Goal: Information Seeking & Learning: Learn about a topic

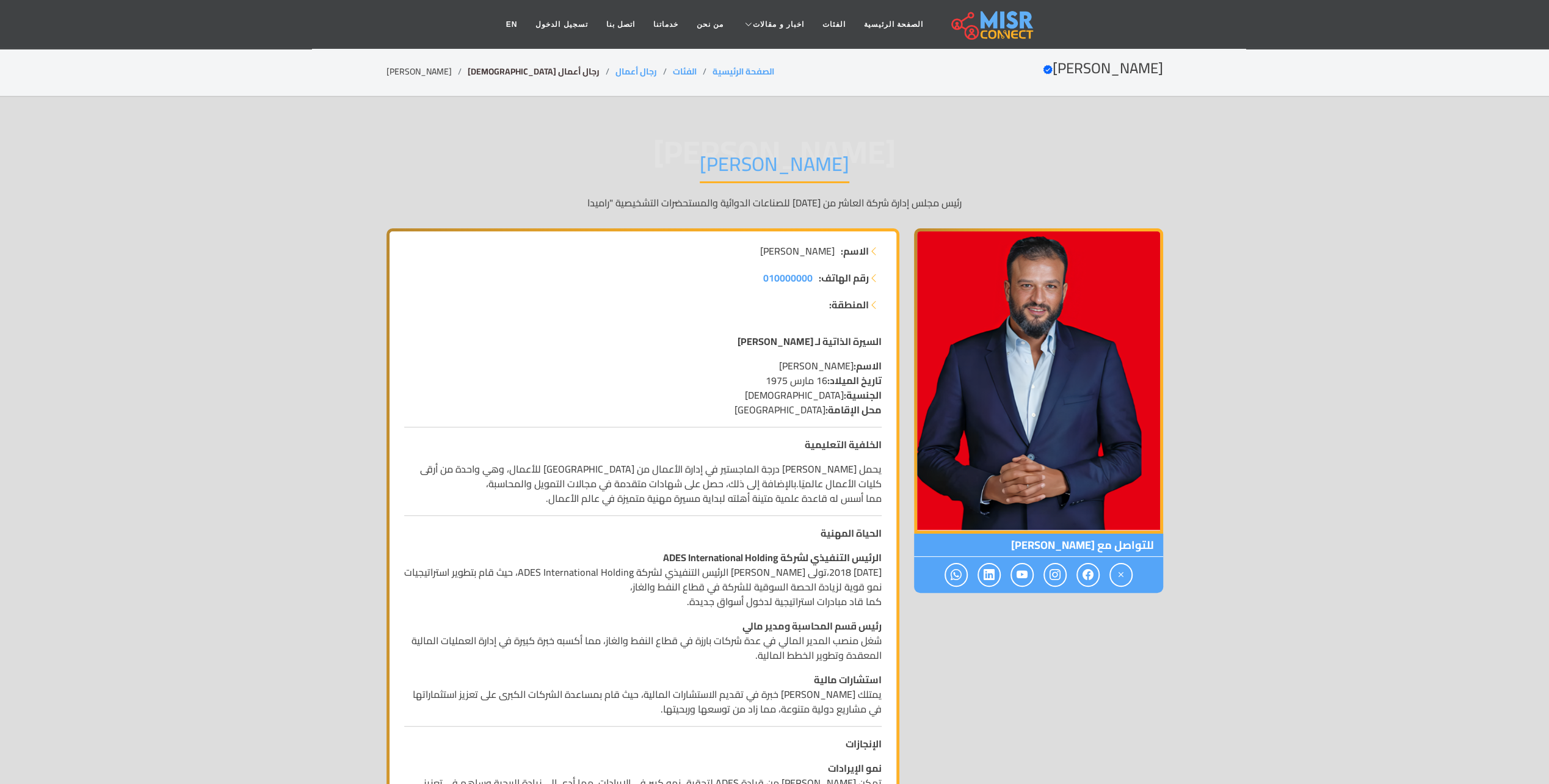
click at [468, 74] on link "رجال أعمال [DEMOGRAPHIC_DATA]" at bounding box center [533, 72] width 132 height 16
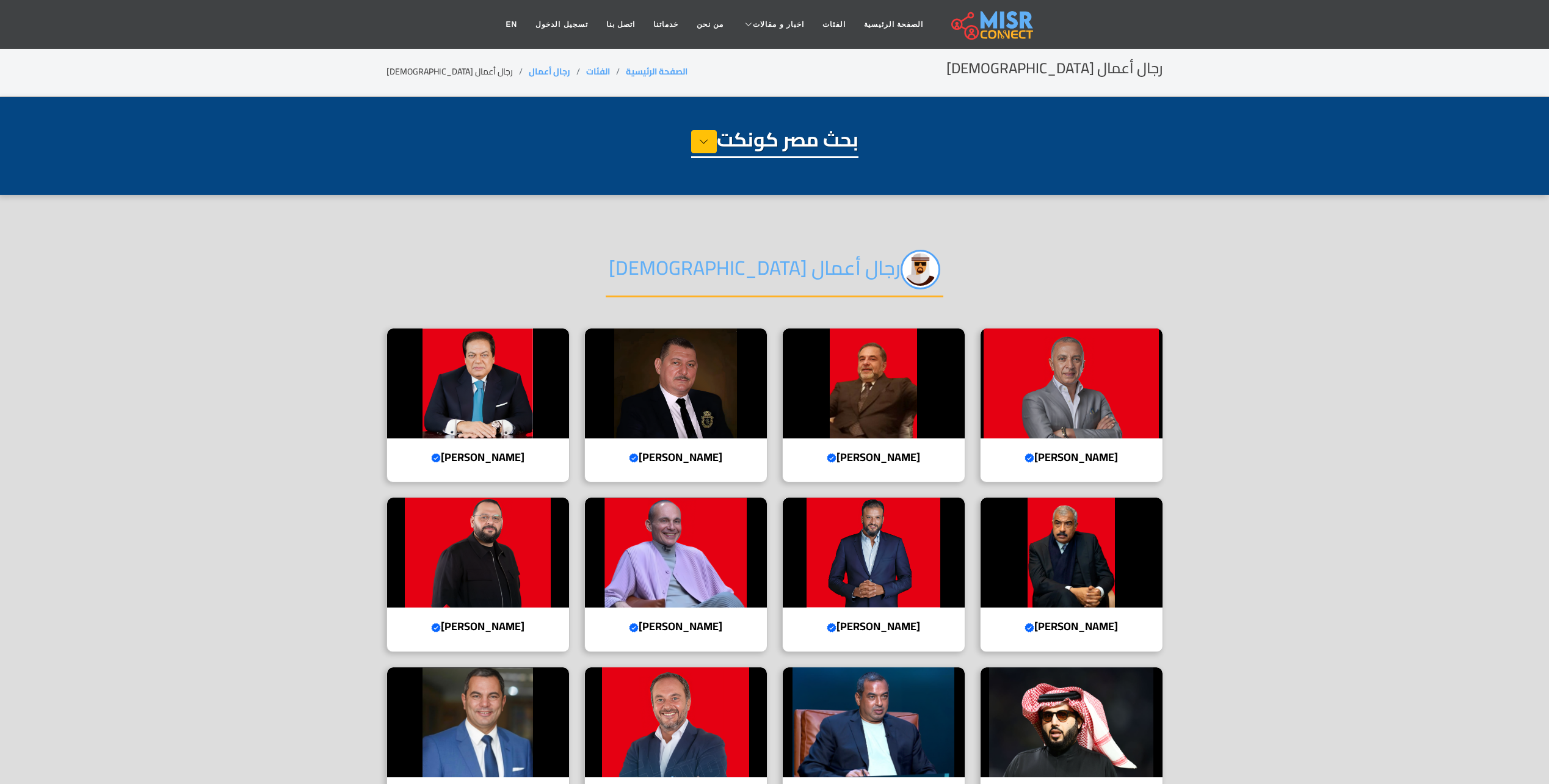
select select "**********"
click at [1075, 376] on img at bounding box center [1072, 383] width 182 height 110
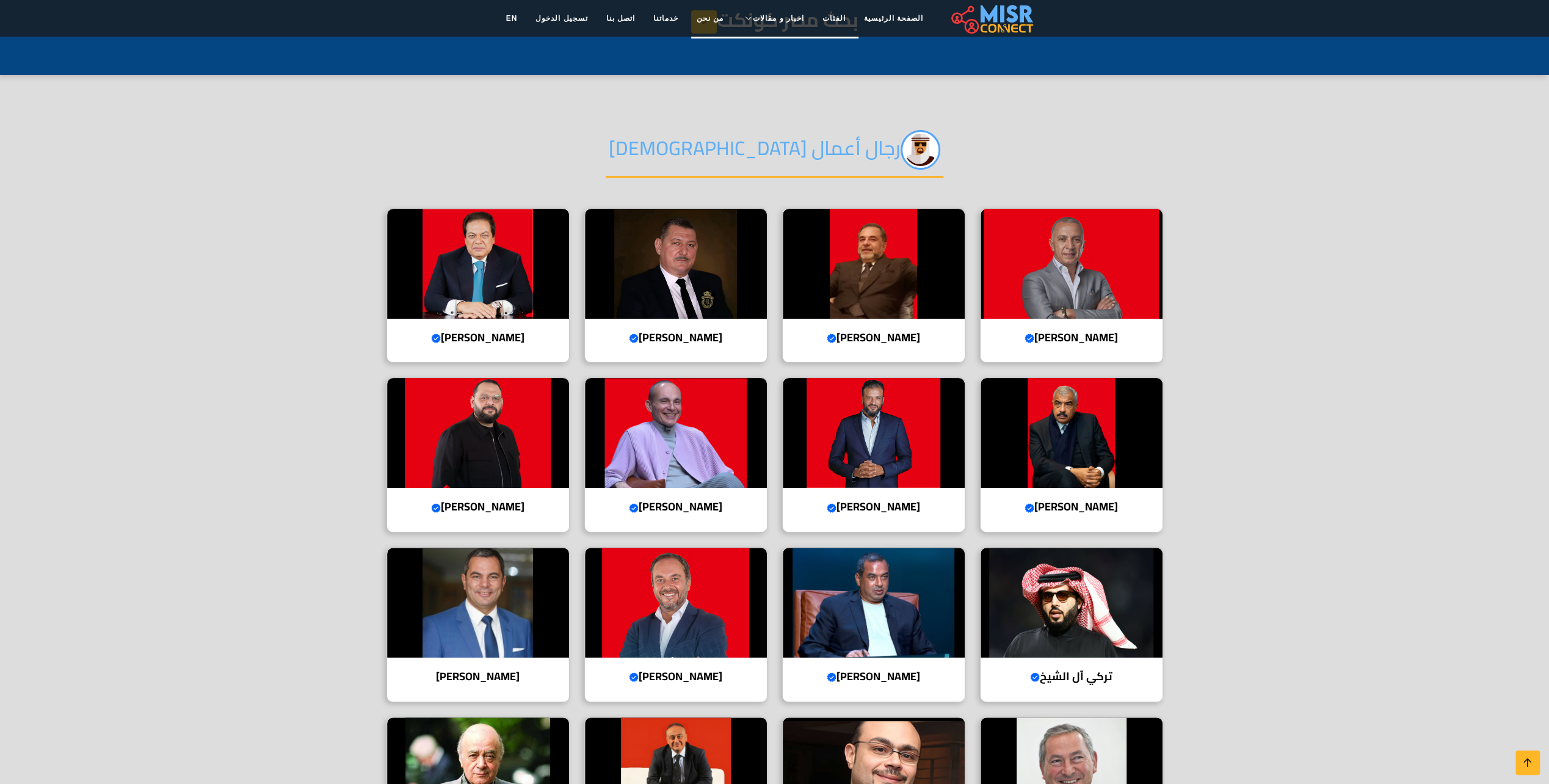
scroll to position [122, 0]
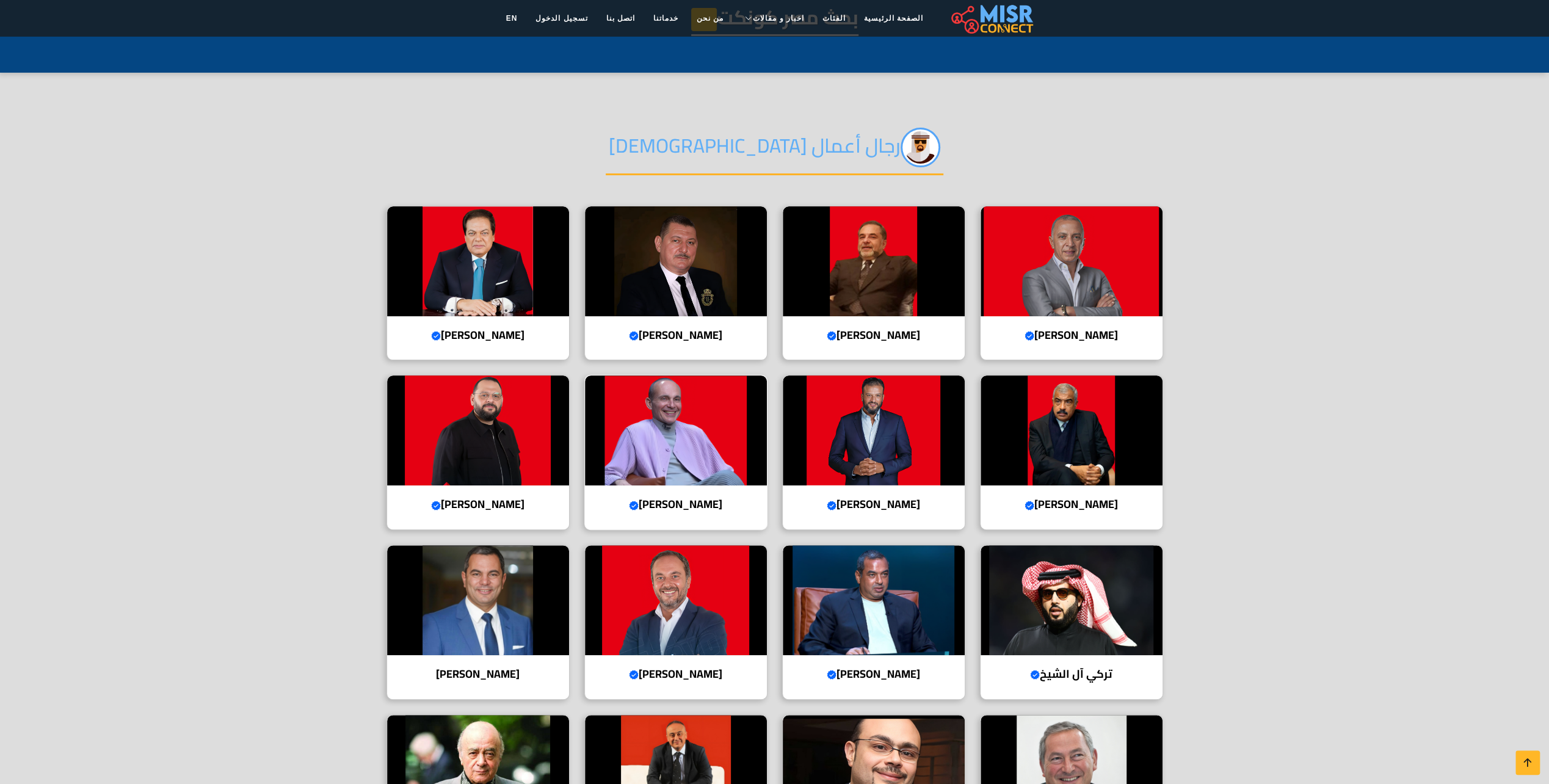
click at [690, 445] on img at bounding box center [676, 430] width 182 height 110
click at [491, 459] on img at bounding box center [479, 430] width 182 height 110
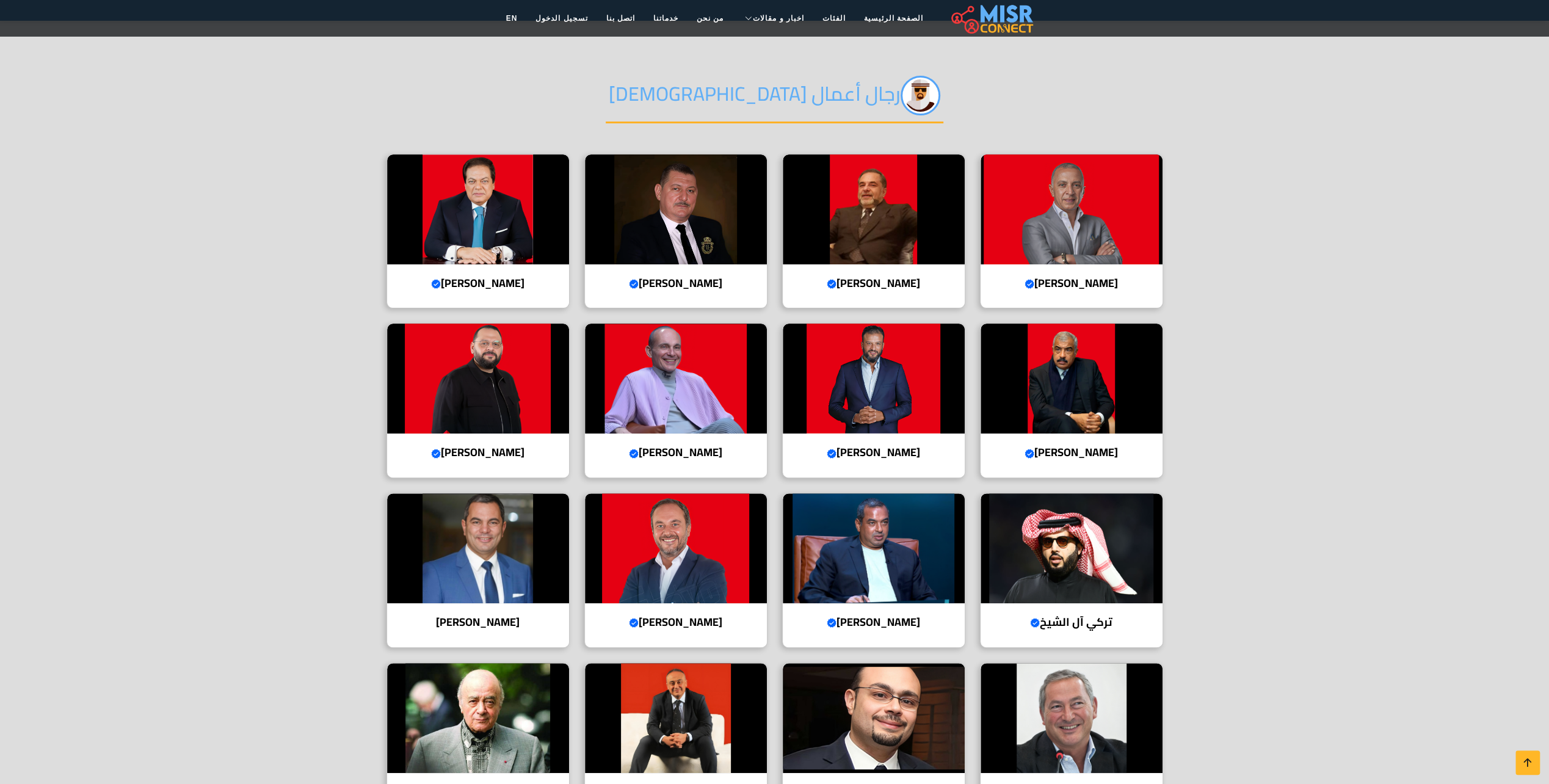
scroll to position [244, 0]
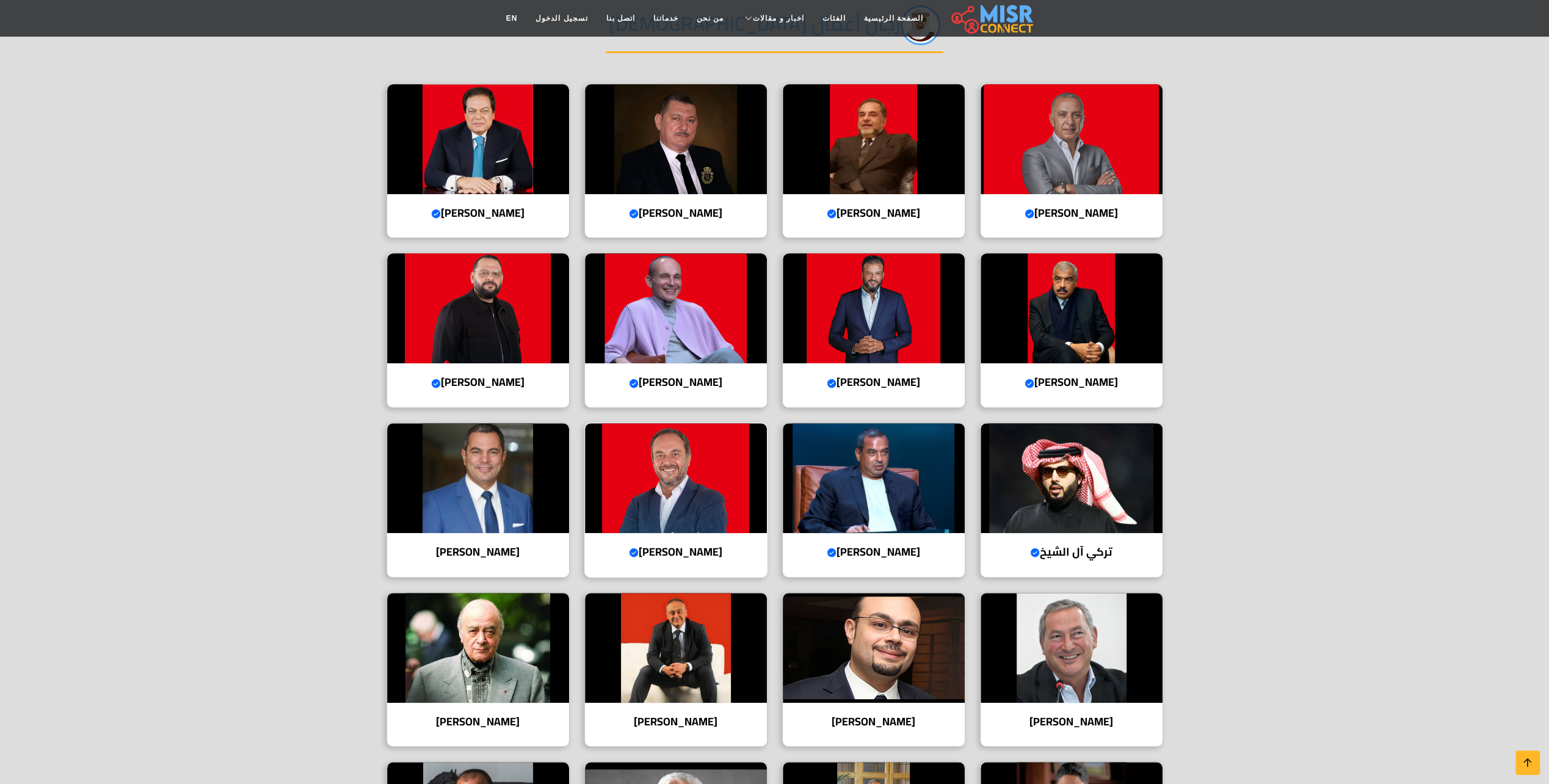
click at [689, 482] on img at bounding box center [676, 478] width 182 height 110
click at [931, 492] on img at bounding box center [874, 478] width 182 height 110
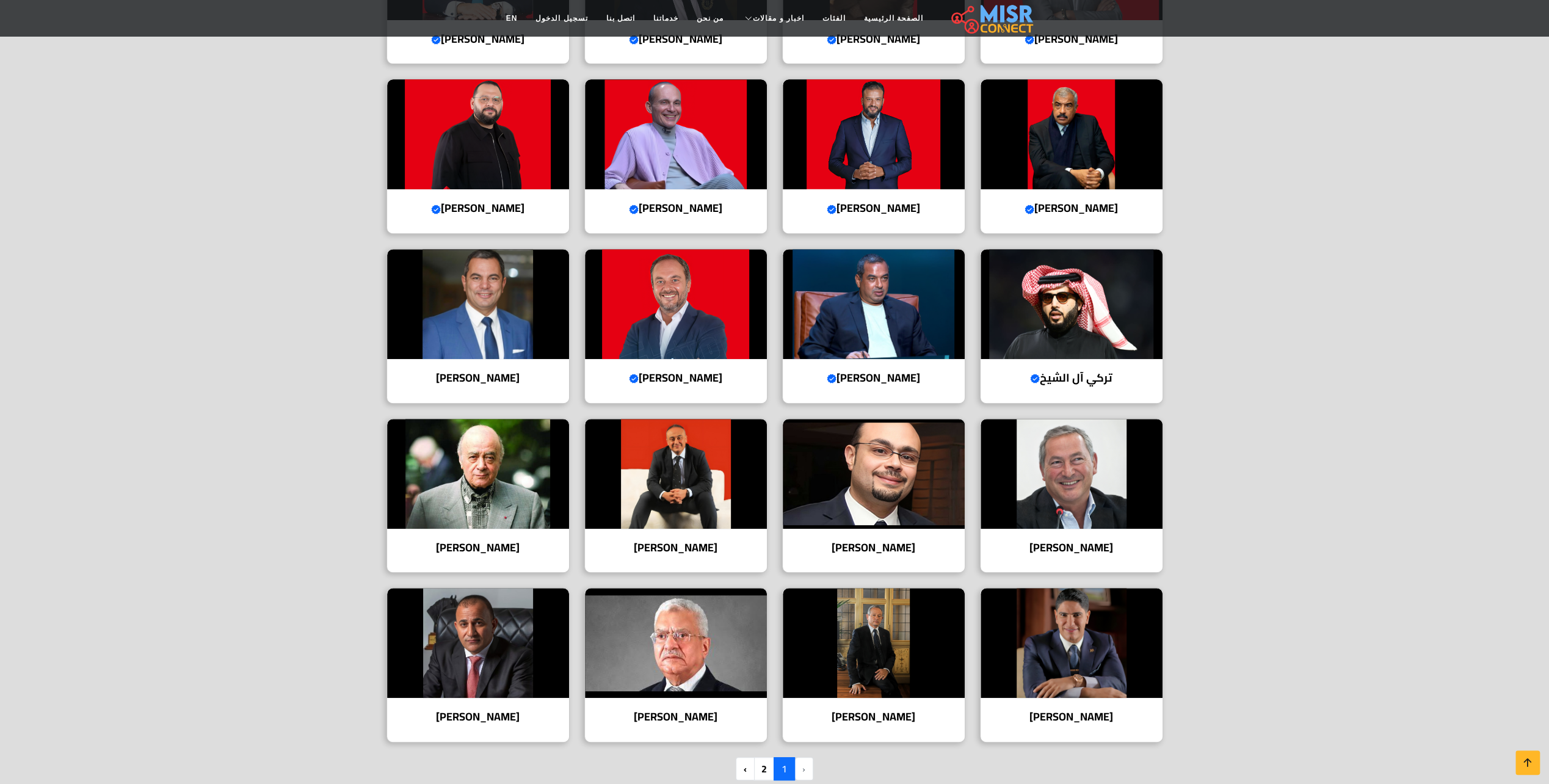
scroll to position [488, 0]
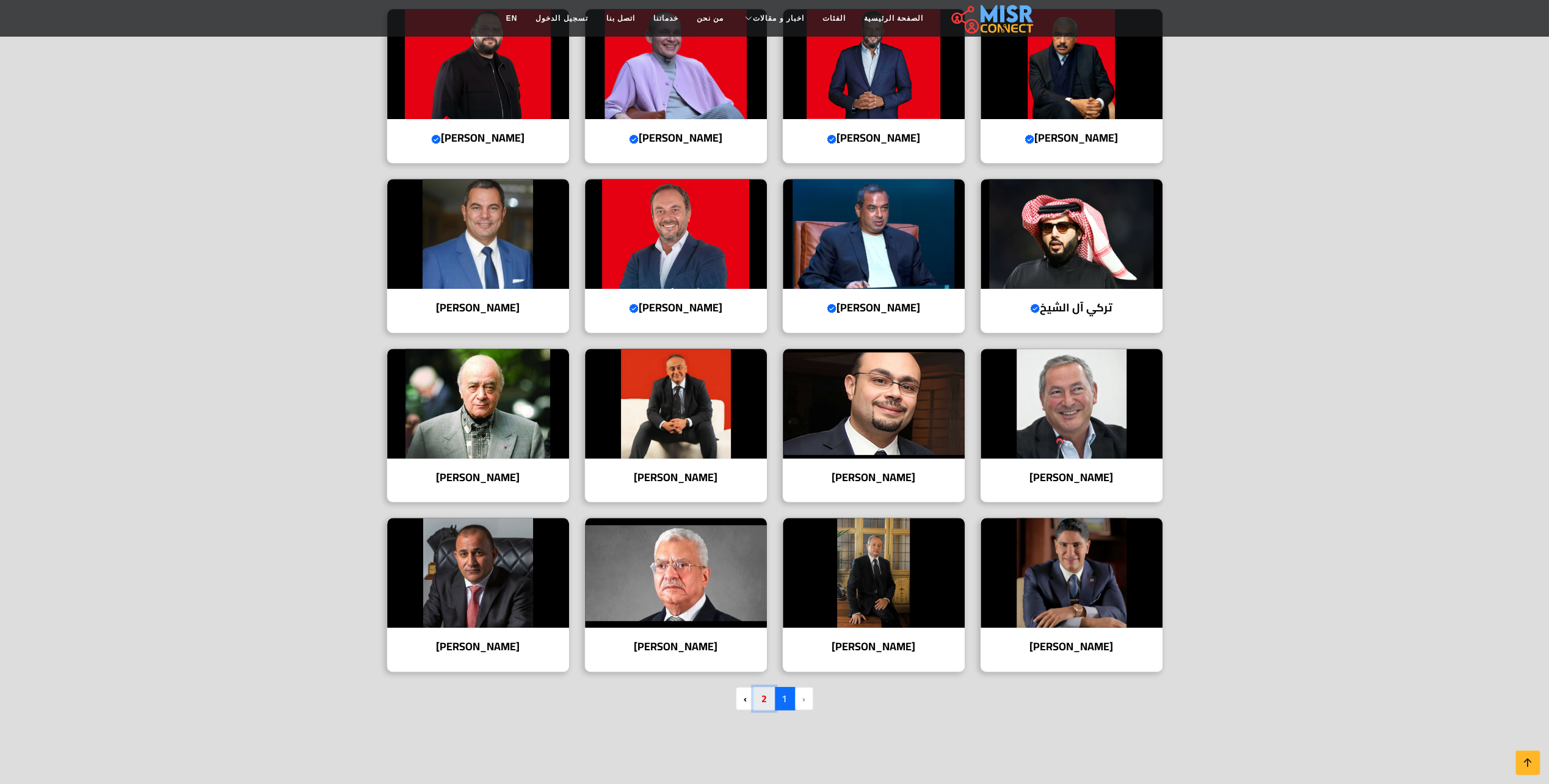
click at [763, 698] on link "2" at bounding box center [764, 698] width 22 height 23
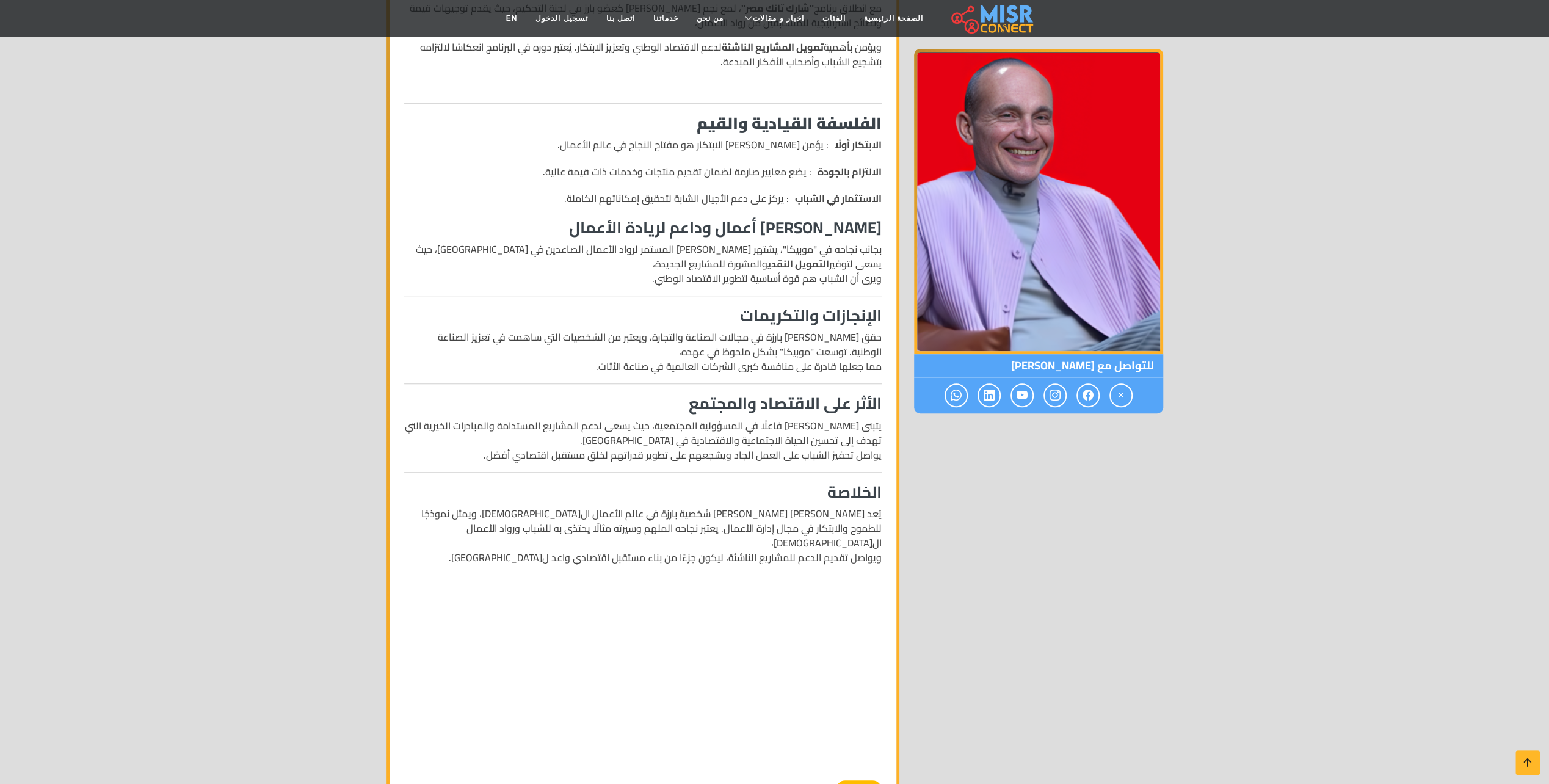
scroll to position [855, 0]
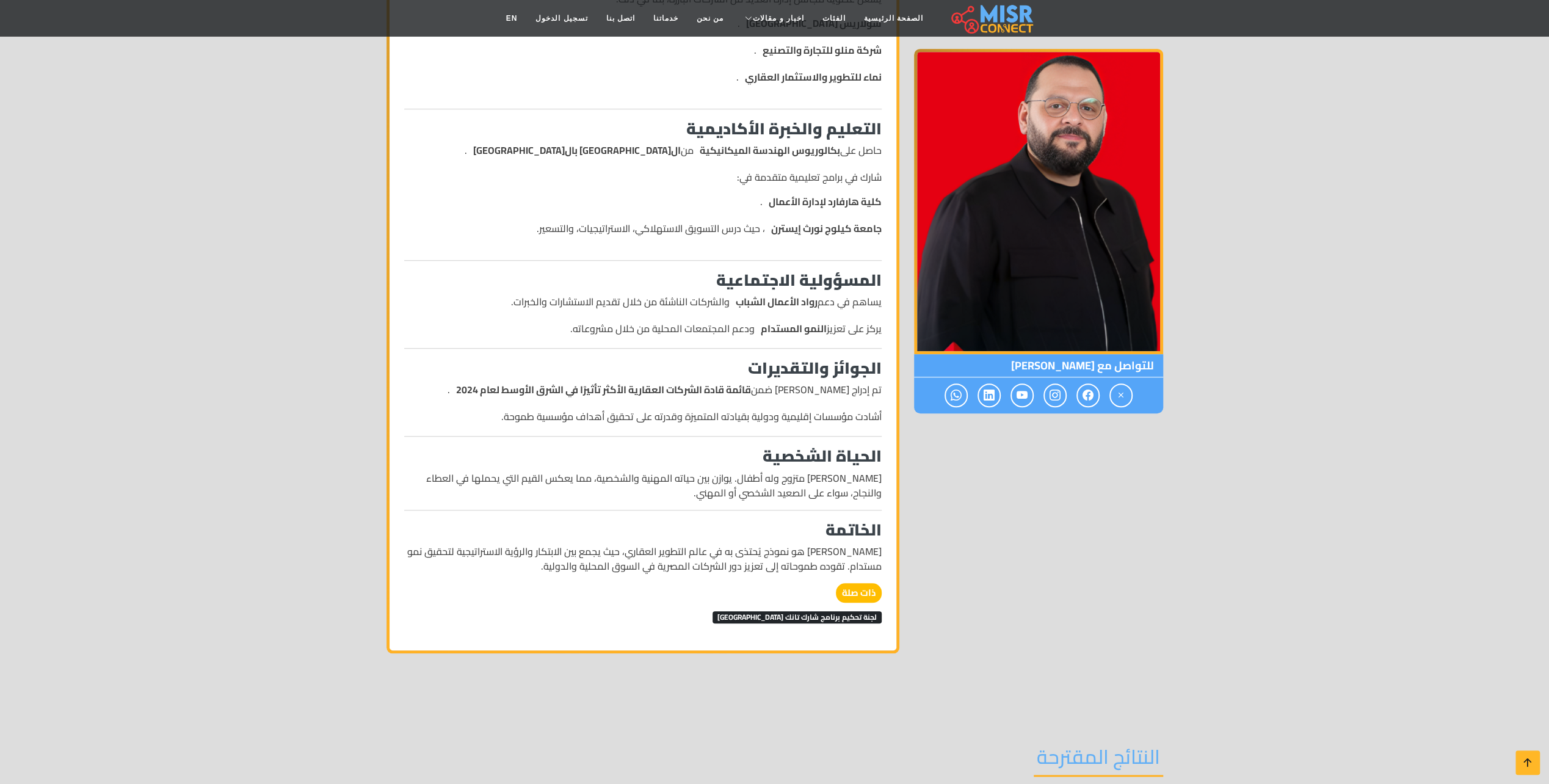
scroll to position [855, 0]
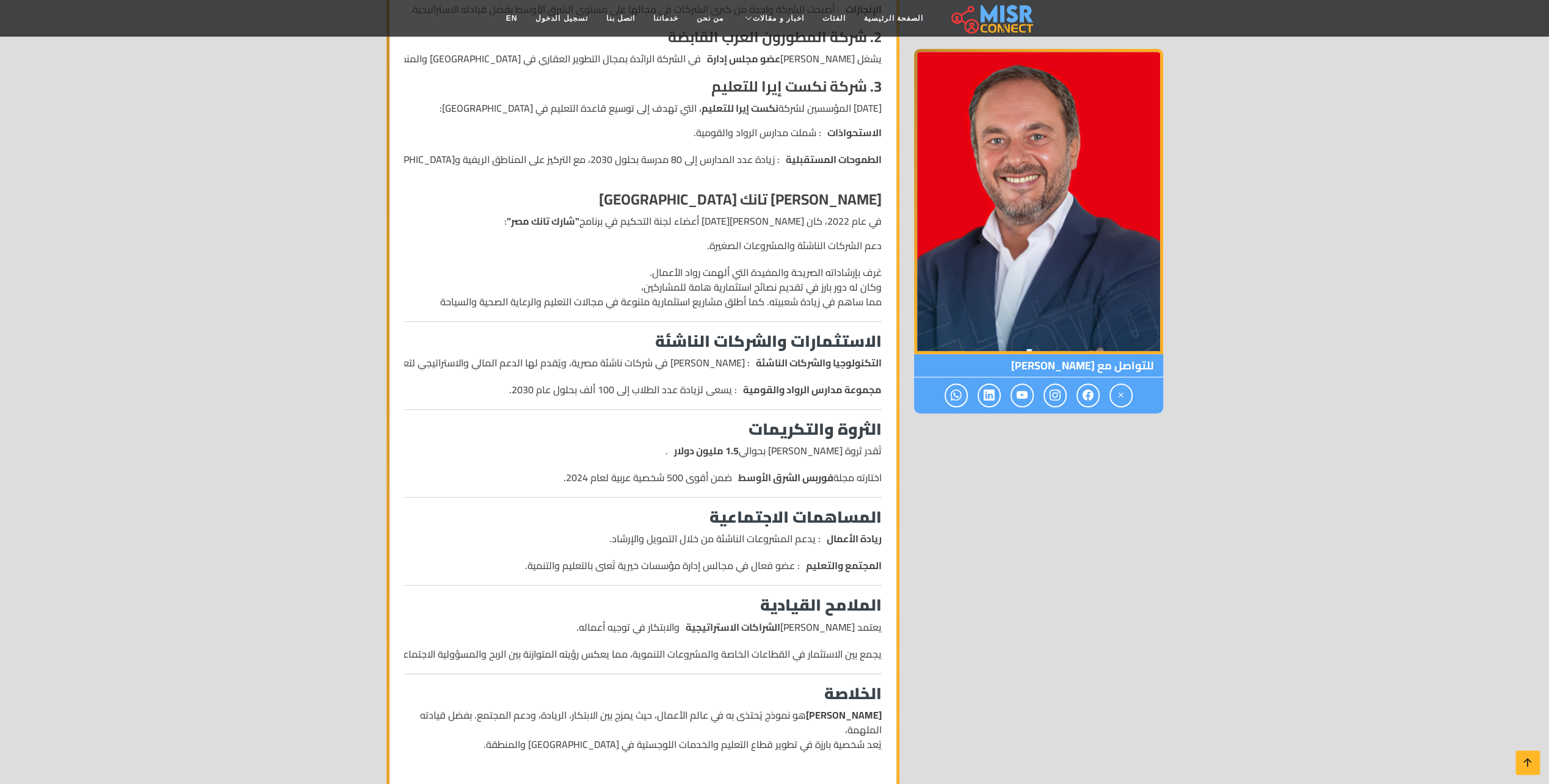
scroll to position [611, 0]
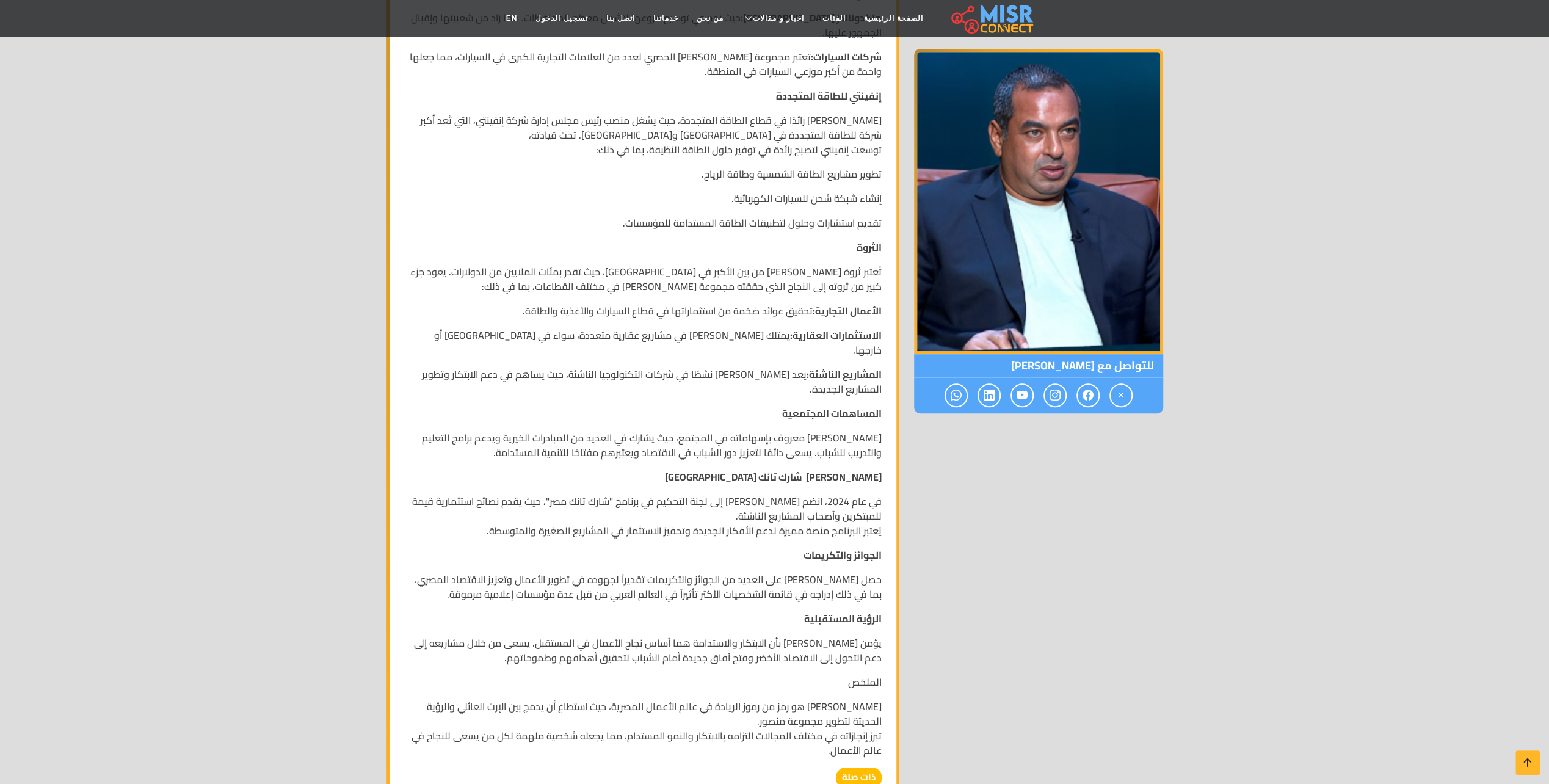
scroll to position [671, 0]
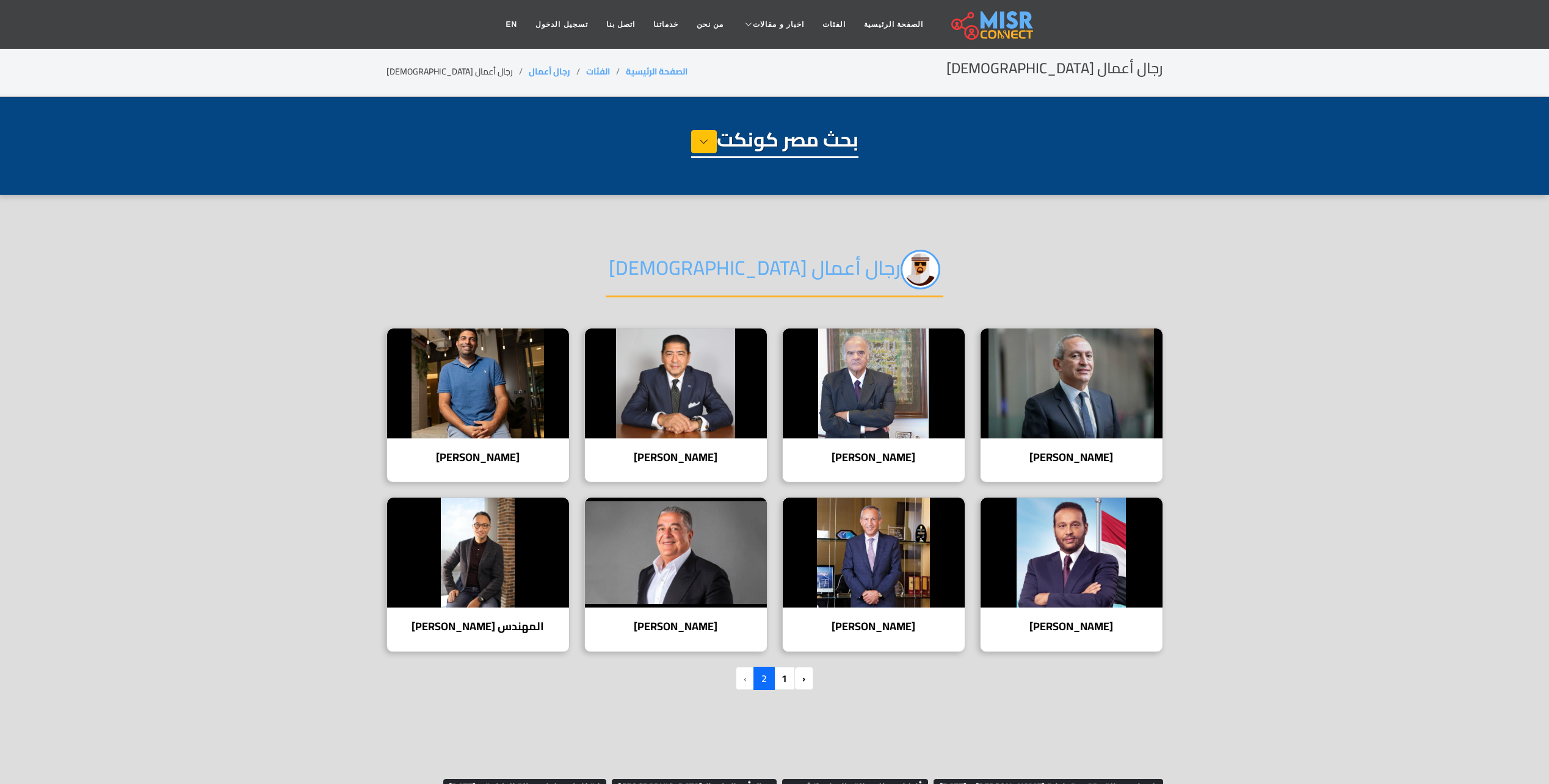
select select "**********"
